Goal: Complete application form

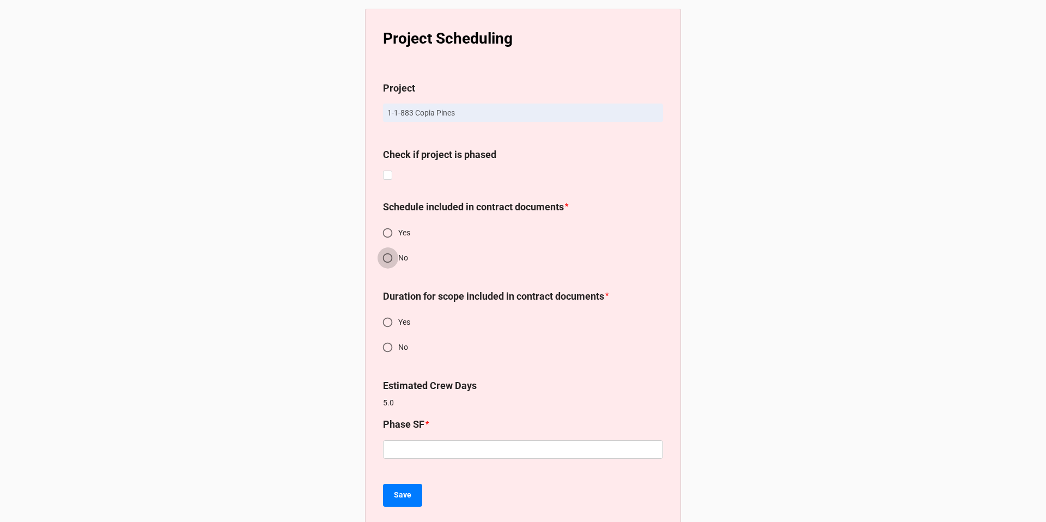
drag, startPoint x: 384, startPoint y: 255, endPoint x: 384, endPoint y: 267, distance: 11.5
click at [384, 255] on input "No" at bounding box center [387, 257] width 21 height 21
radio input "true"
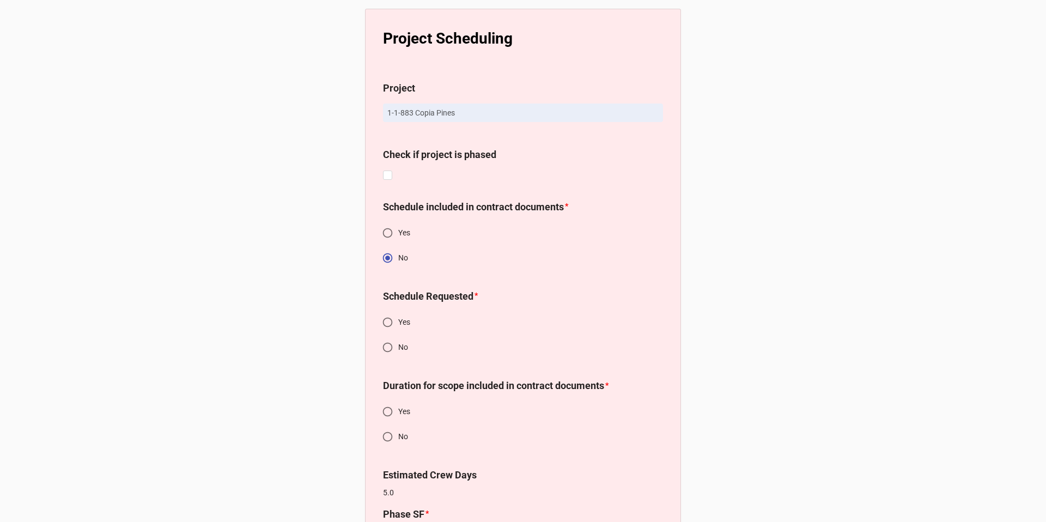
drag, startPoint x: 386, startPoint y: 326, endPoint x: 407, endPoint y: 304, distance: 30.5
click at [386, 326] on input "Yes" at bounding box center [387, 322] width 21 height 21
radio input "true"
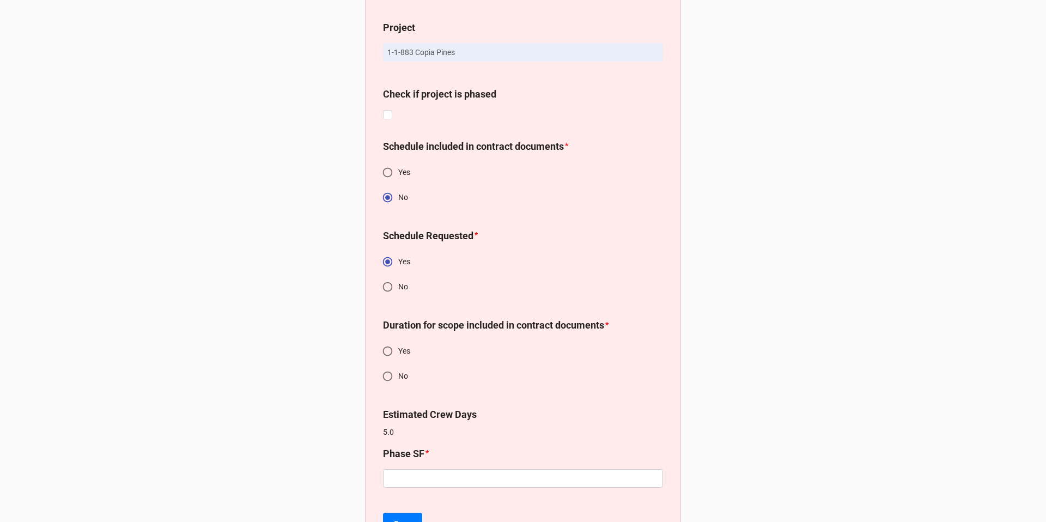
scroll to position [110, 0]
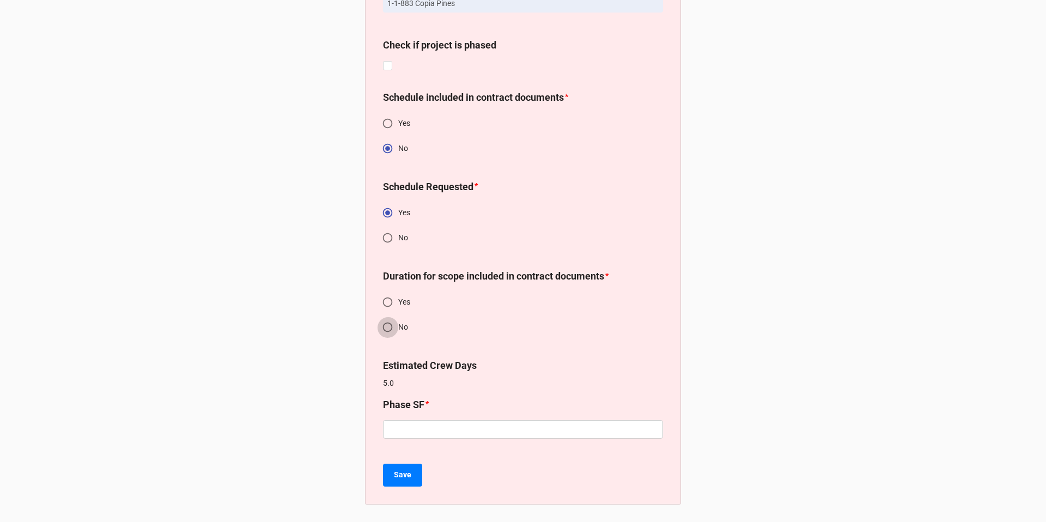
click at [383, 326] on input "No" at bounding box center [387, 327] width 21 height 21
radio input "true"
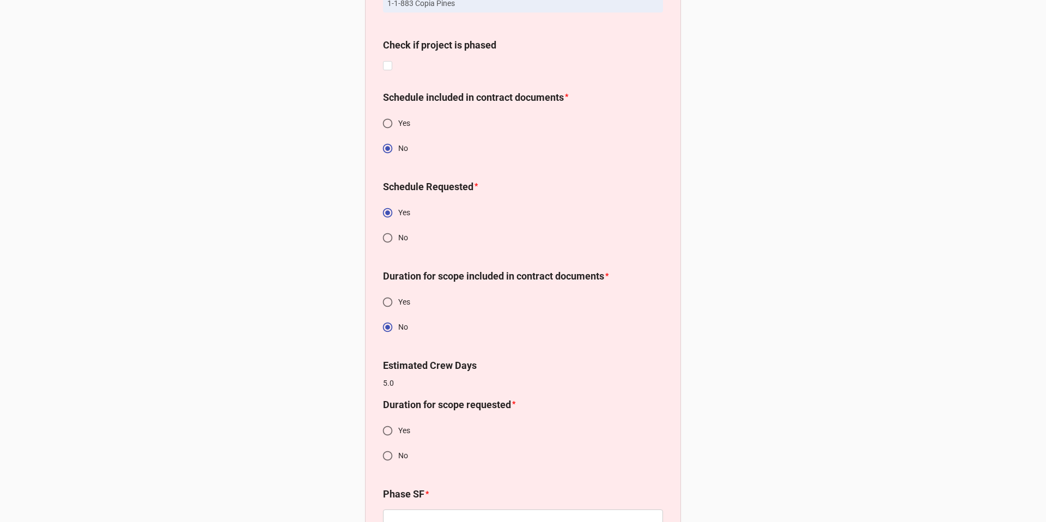
drag, startPoint x: 382, startPoint y: 427, endPoint x: 413, endPoint y: 377, distance: 59.2
click at [382, 427] on input "Yes" at bounding box center [387, 430] width 21 height 21
radio input "true"
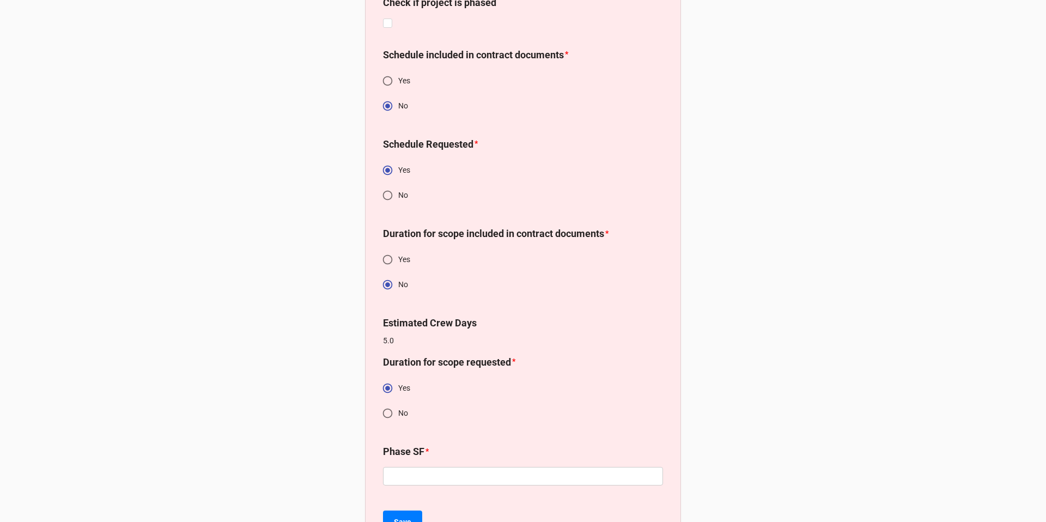
scroll to position [199, 0]
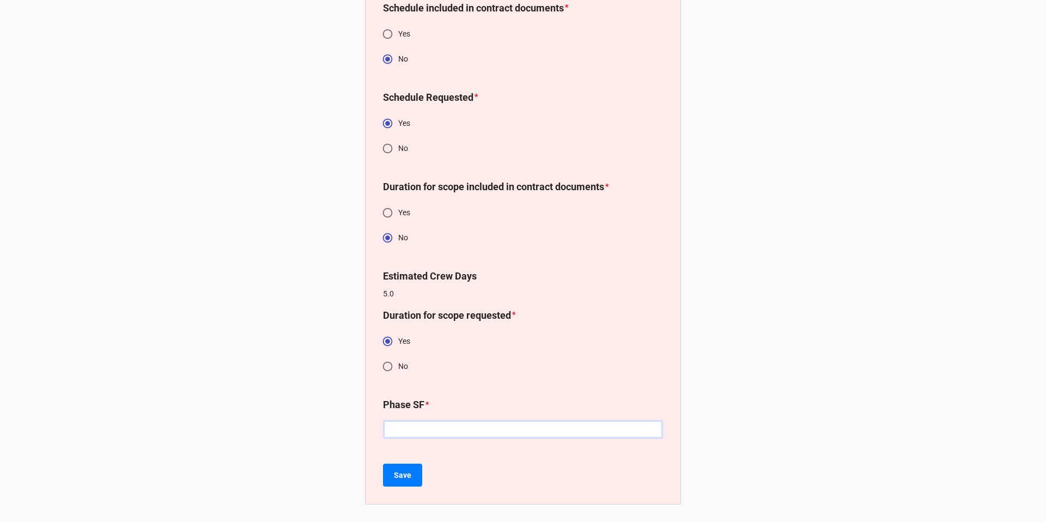
click at [443, 433] on input "text" at bounding box center [523, 429] width 280 height 19
type input "2320"
click at [411, 470] on button "Save" at bounding box center [402, 475] width 39 height 23
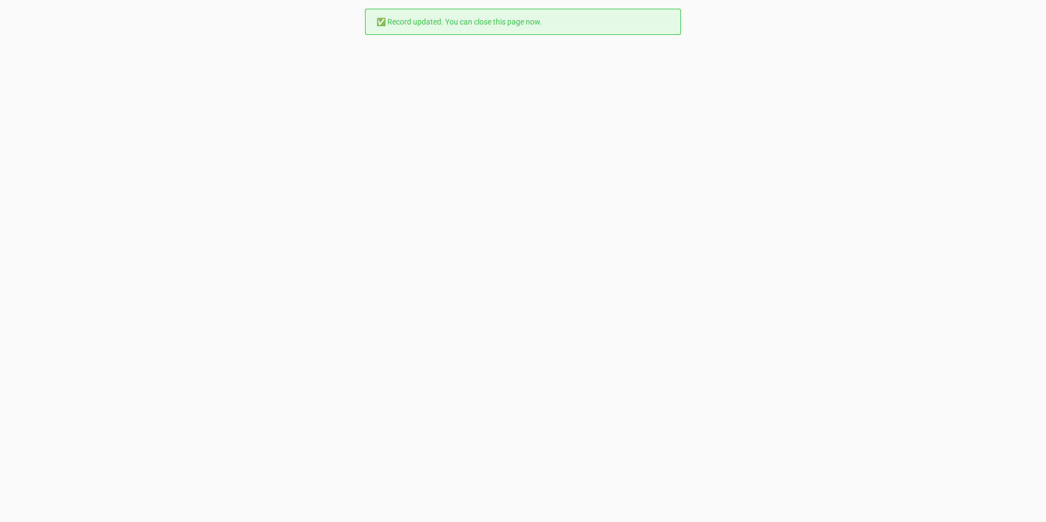
scroll to position [0, 0]
